Goal: Information Seeking & Learning: Learn about a topic

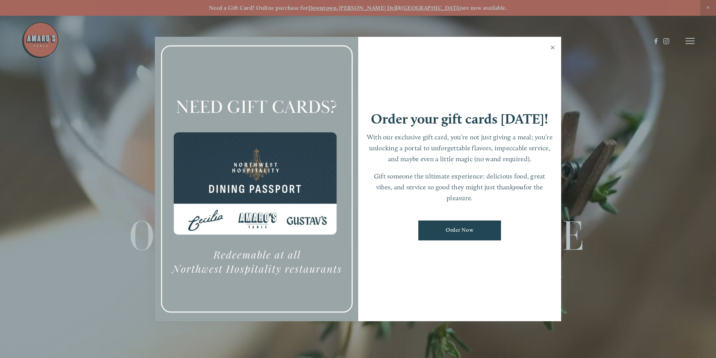
click at [552, 47] on link "Close" at bounding box center [553, 48] width 15 height 21
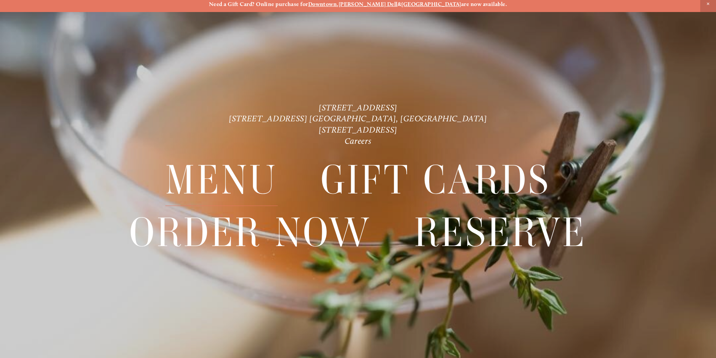
scroll to position [16, 0]
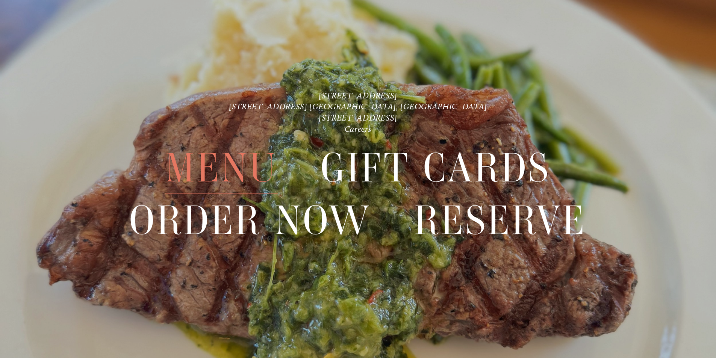
click at [247, 168] on span "Menu" at bounding box center [221, 169] width 112 height 52
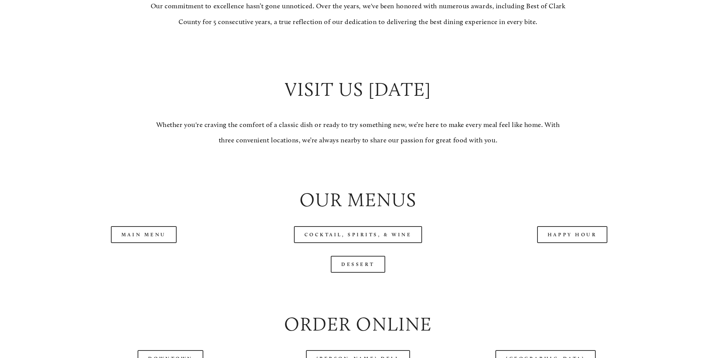
scroll to position [790, 0]
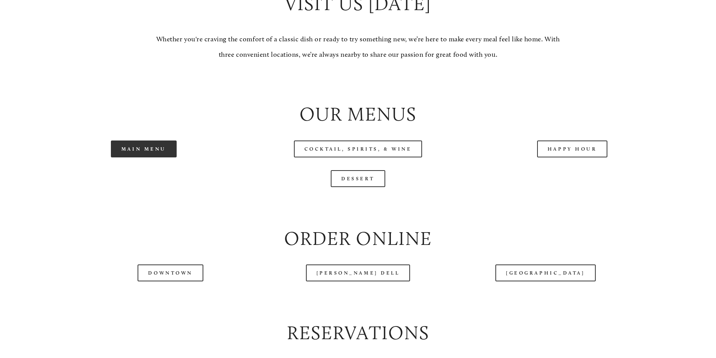
click at [166, 158] on link "Main Menu" at bounding box center [144, 149] width 66 height 17
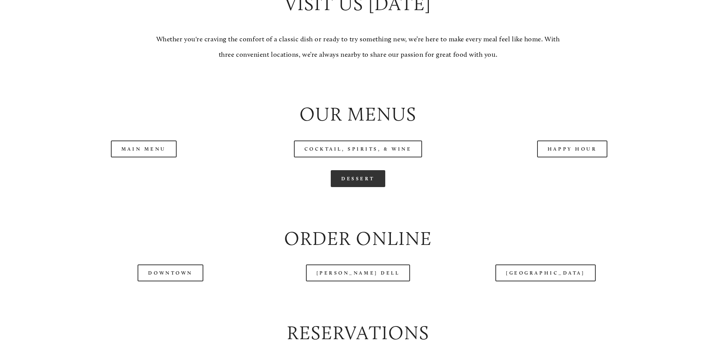
click at [367, 187] on link "Dessert" at bounding box center [358, 178] width 55 height 17
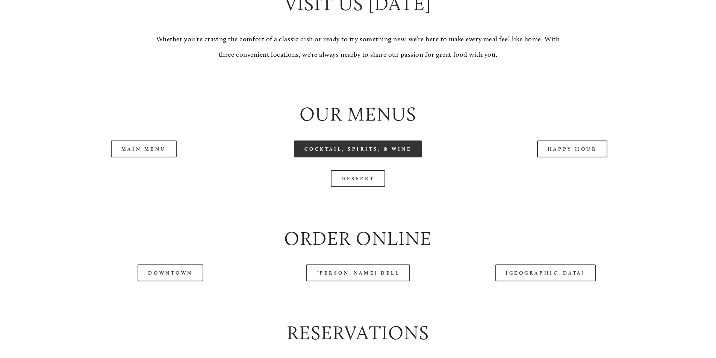
click at [360, 158] on link "Cocktail, Spirits, & Wine" at bounding box center [358, 149] width 129 height 17
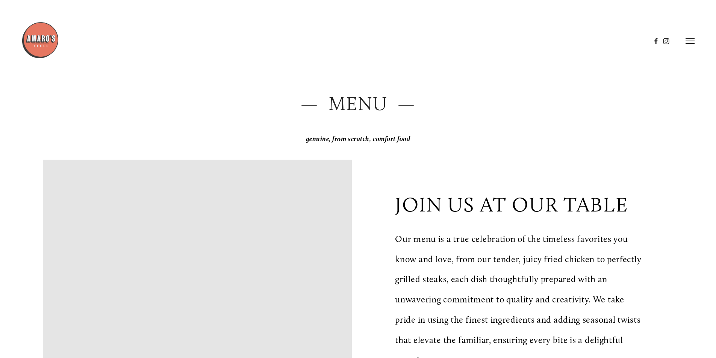
scroll to position [0, 0]
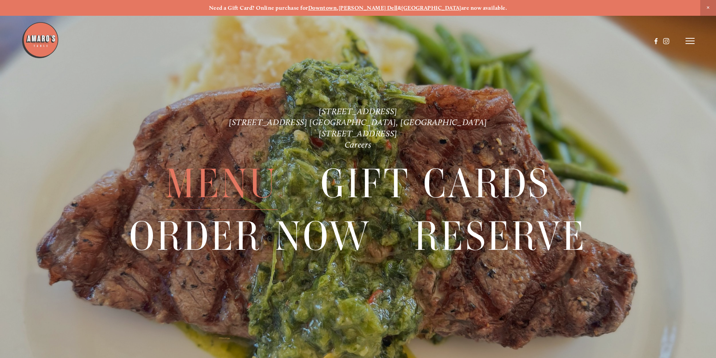
click at [226, 177] on span "Menu" at bounding box center [221, 184] width 112 height 52
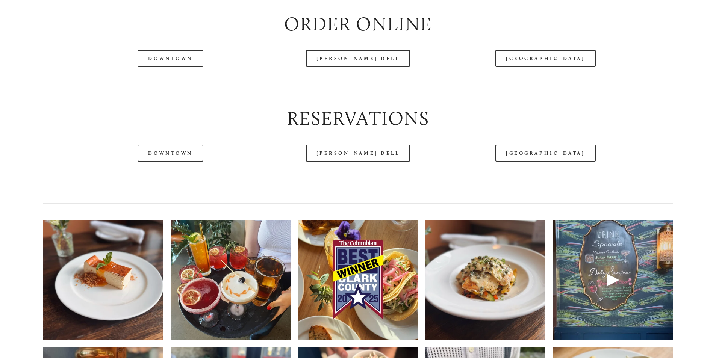
scroll to position [1015, 0]
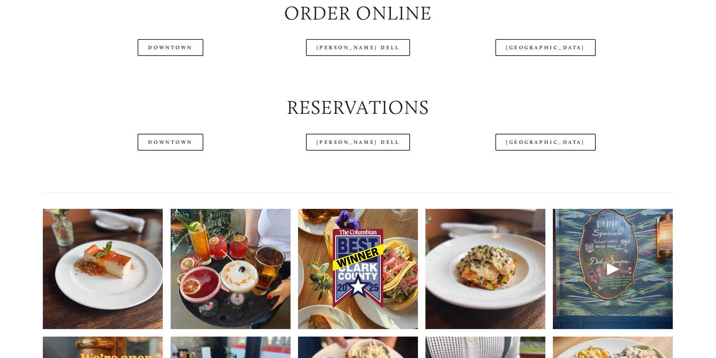
click at [615, 281] on div at bounding box center [613, 269] width 120 height 120
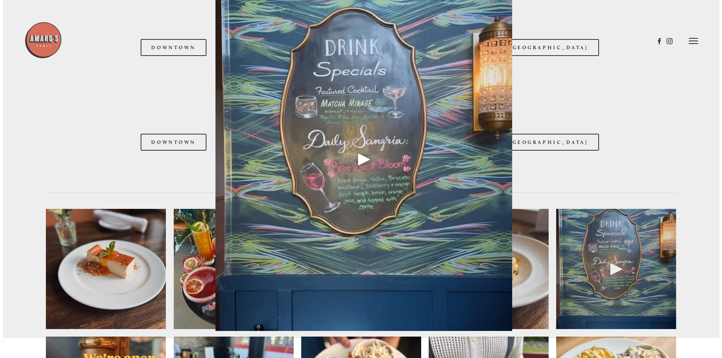
scroll to position [995, 0]
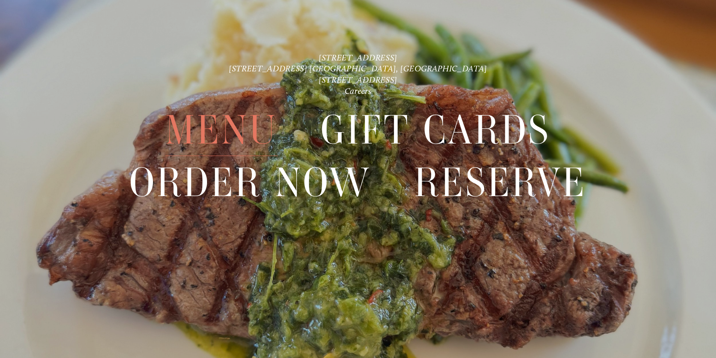
scroll to position [55, 0]
click at [238, 134] on span "Menu" at bounding box center [221, 129] width 112 height 52
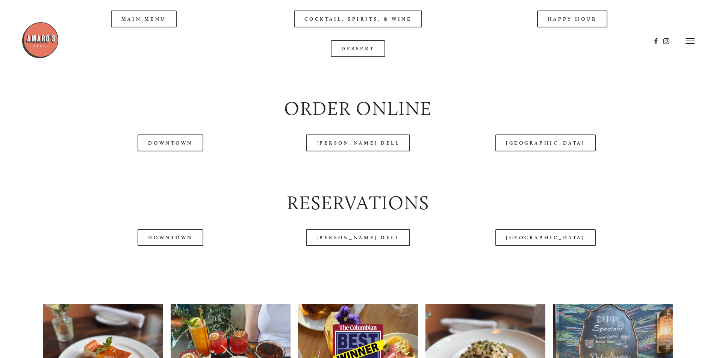
scroll to position [903, 0]
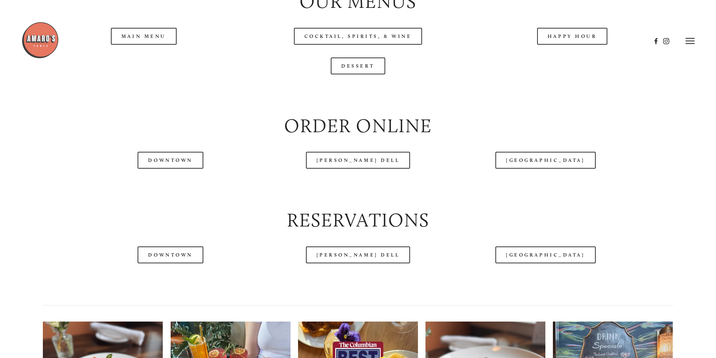
click at [162, 61] on header "Menu Order Now Visit Gallery 0" at bounding box center [358, 41] width 674 height 82
click at [141, 59] on div at bounding box center [336, 40] width 630 height 39
click at [160, 61] on header "Menu Order Now Visit Gallery 0" at bounding box center [358, 41] width 674 height 82
click at [161, 62] on header "Menu Order Now Visit Gallery 0" at bounding box center [358, 41] width 674 height 82
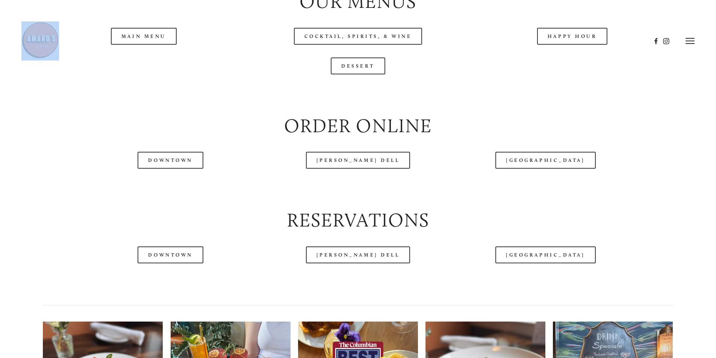
click at [145, 56] on div at bounding box center [336, 40] width 630 height 39
click at [146, 59] on div at bounding box center [336, 40] width 630 height 39
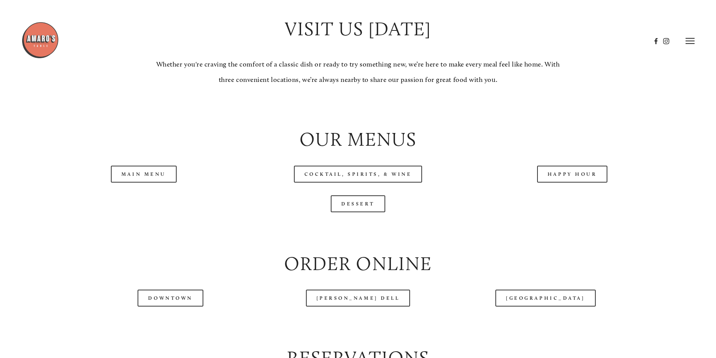
scroll to position [752, 0]
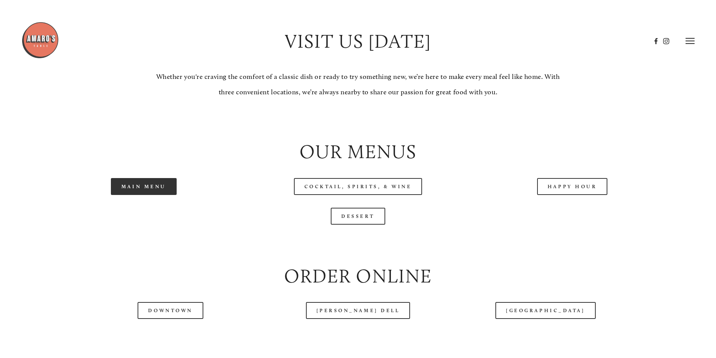
click at [149, 195] on link "Main Menu" at bounding box center [144, 186] width 66 height 17
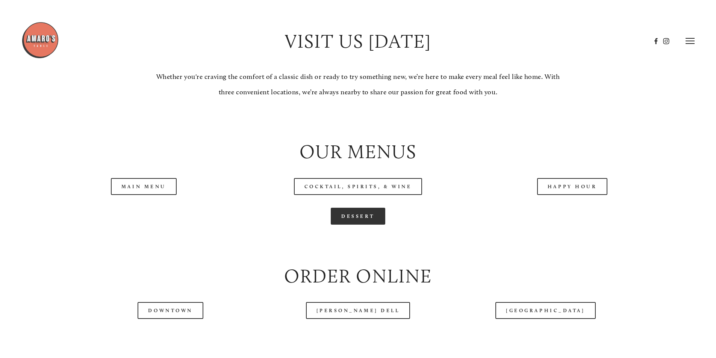
click at [354, 225] on link "Dessert" at bounding box center [358, 216] width 55 height 17
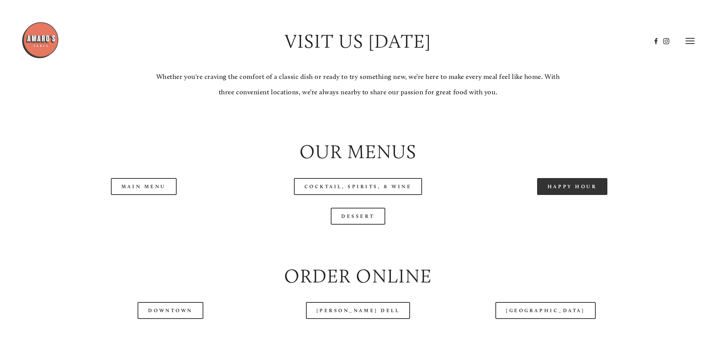
click at [561, 195] on link "Happy Hour" at bounding box center [572, 186] width 71 height 17
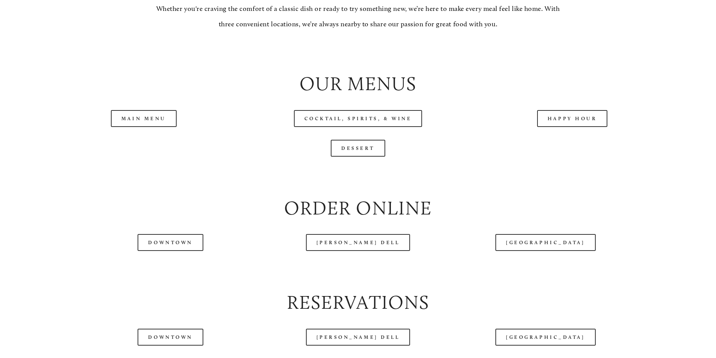
scroll to position [865, 0]
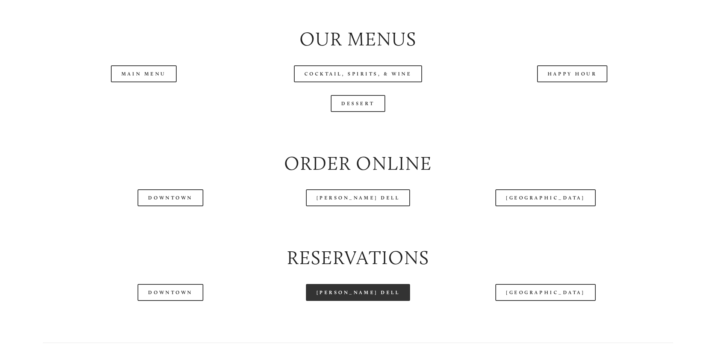
click at [367, 301] on link "[PERSON_NAME] Dell" at bounding box center [358, 292] width 105 height 17
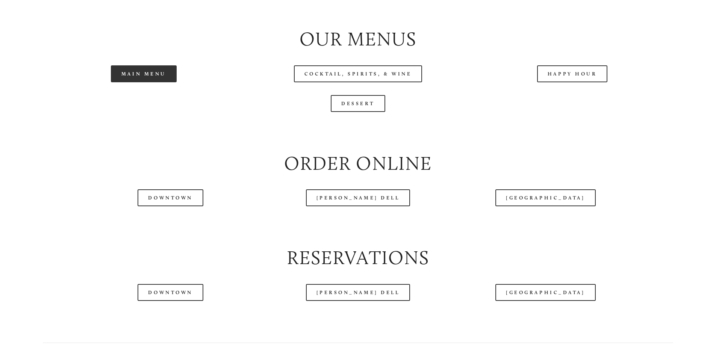
click at [143, 82] on link "Main Menu" at bounding box center [144, 73] width 66 height 17
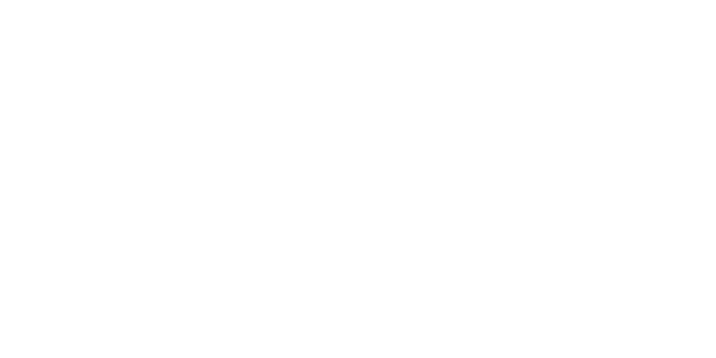
scroll to position [16, 0]
